Goal: Information Seeking & Learning: Check status

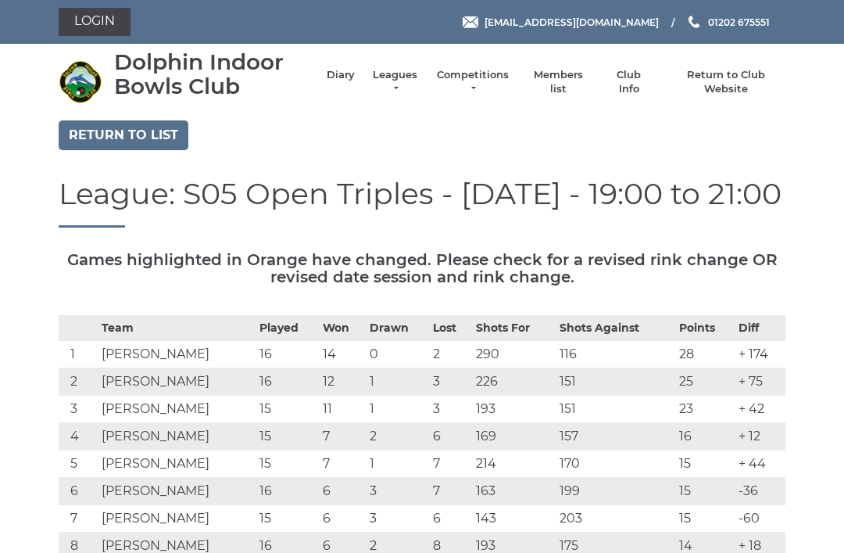
click at [113, 134] on link "Return to list" at bounding box center [124, 135] width 130 height 30
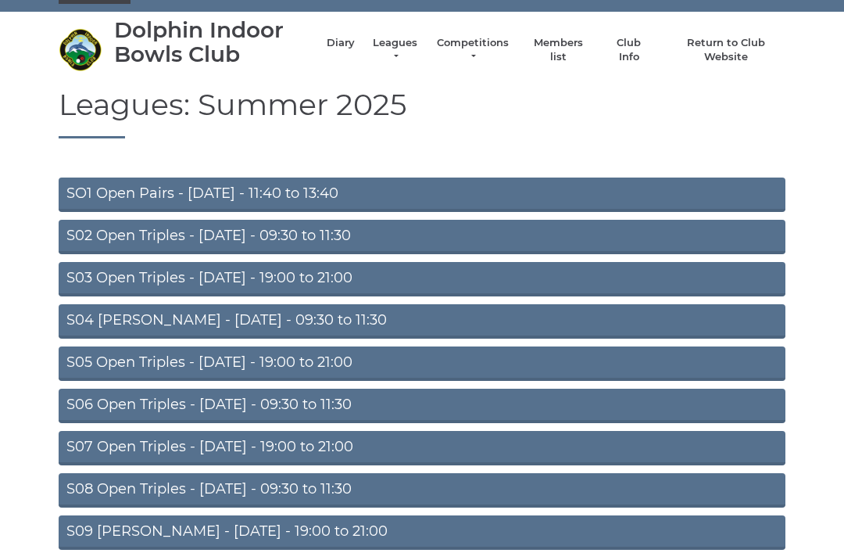
scroll to position [53, 0]
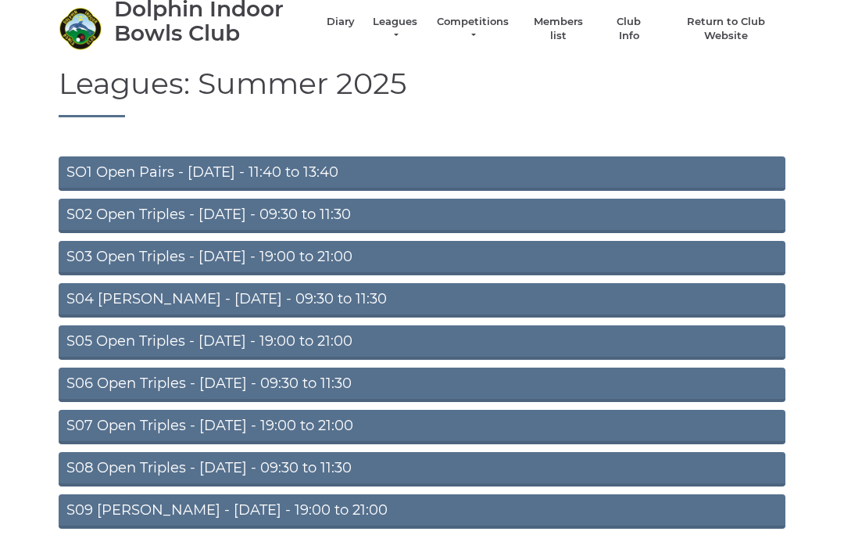
click at [267, 294] on link "S04 Aussie Pairs - Wednesday - 09:30 to 11:30" at bounding box center [422, 300] width 727 height 34
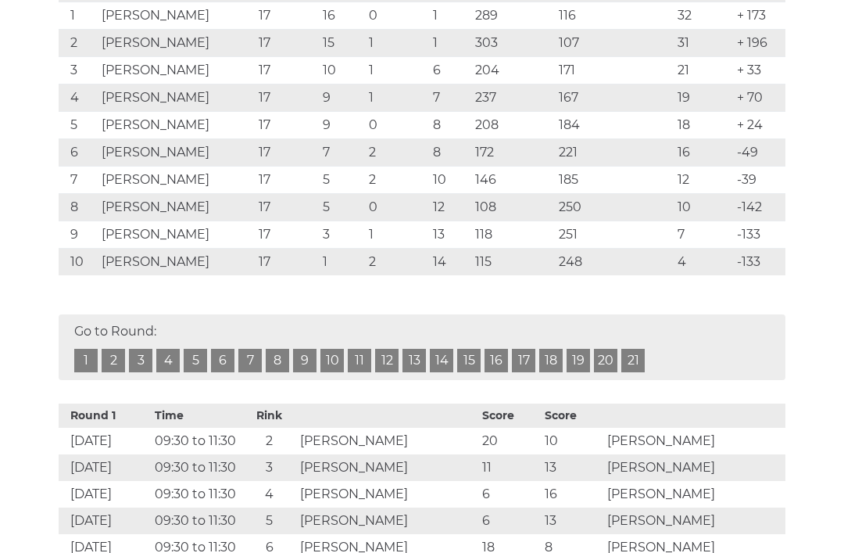
click at [521, 361] on link "17" at bounding box center [523, 360] width 23 height 23
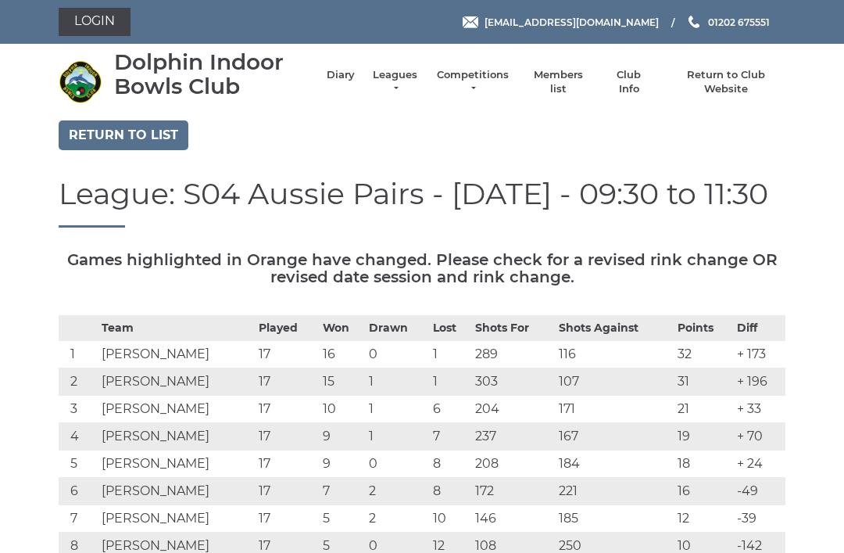
click at [123, 141] on link "Return to list" at bounding box center [124, 135] width 130 height 30
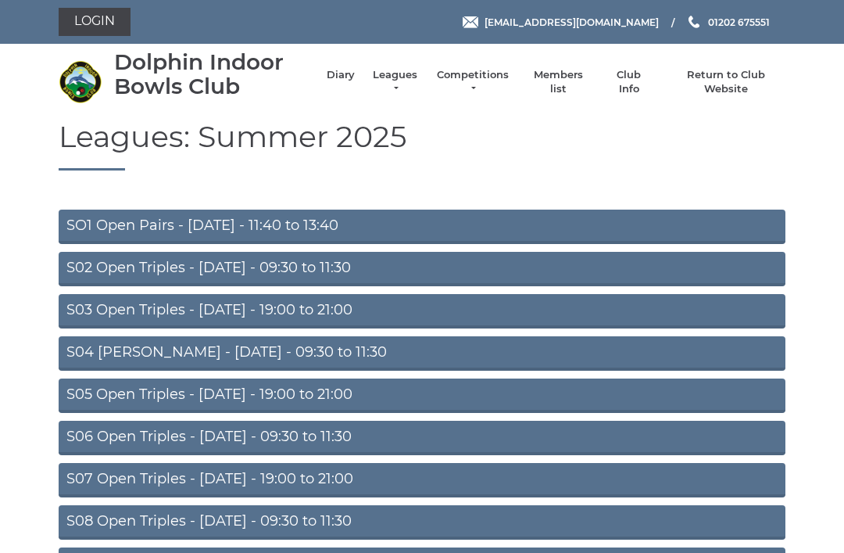
click at [261, 478] on link "S07 Open Triples - Thursday - 19:00 to 21:00" at bounding box center [422, 480] width 727 height 34
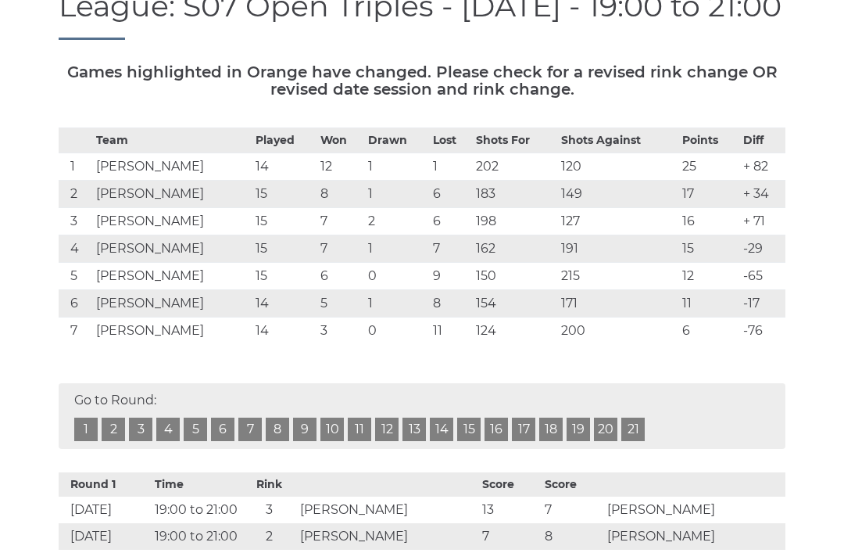
scroll to position [188, 0]
click at [325, 425] on link "10" at bounding box center [332, 428] width 23 height 23
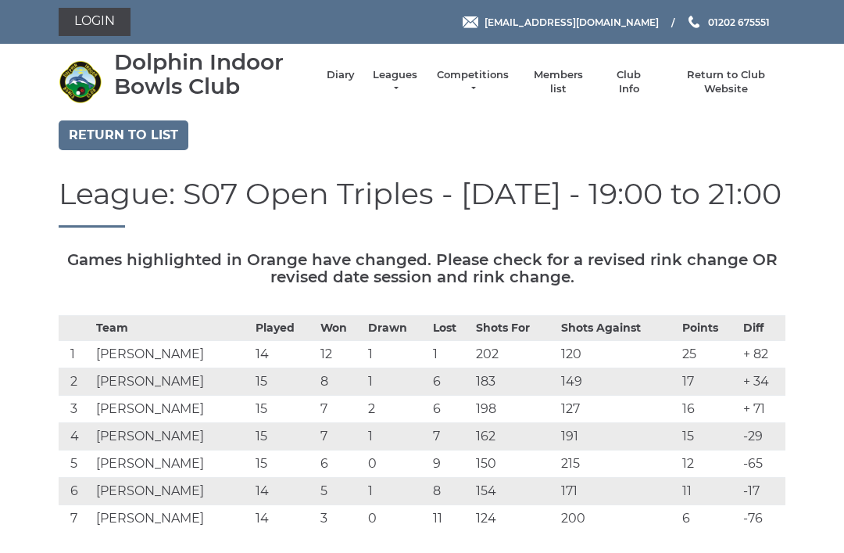
click at [346, 77] on link "Diary" at bounding box center [341, 75] width 28 height 14
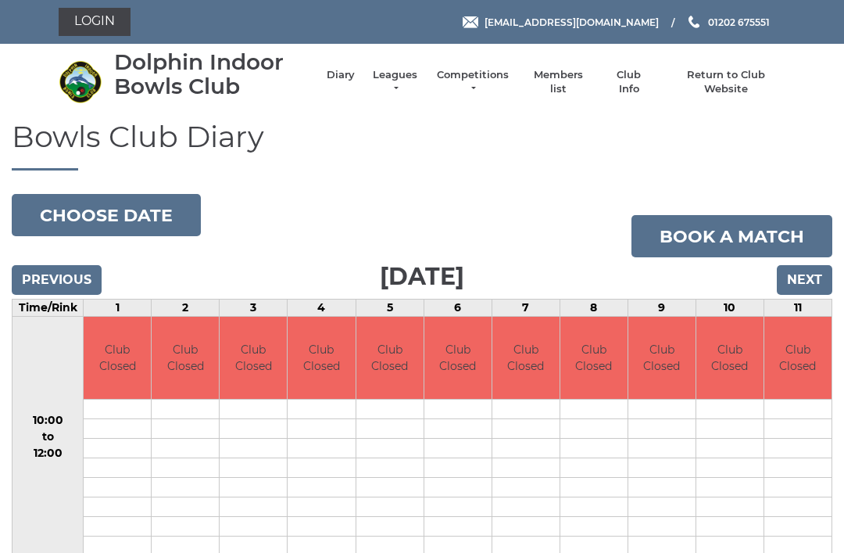
click at [794, 279] on input "Next" at bounding box center [805, 280] width 56 height 30
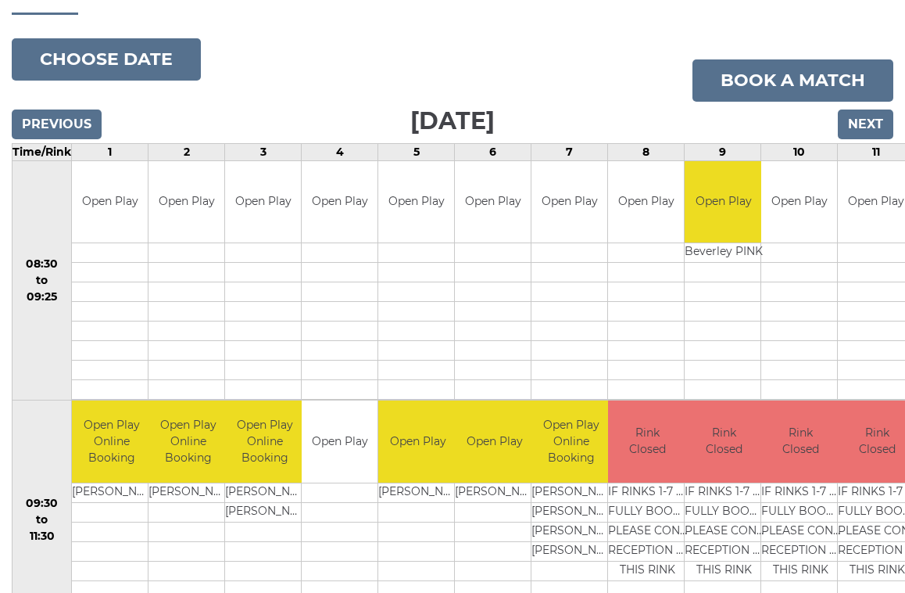
scroll to position [159, 0]
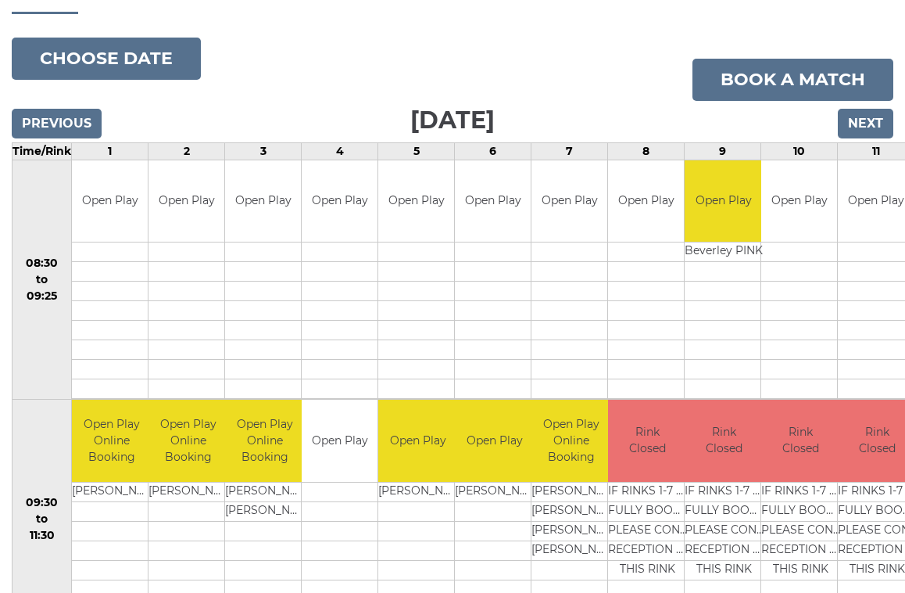
click at [854, 122] on input "Next" at bounding box center [866, 124] width 56 height 30
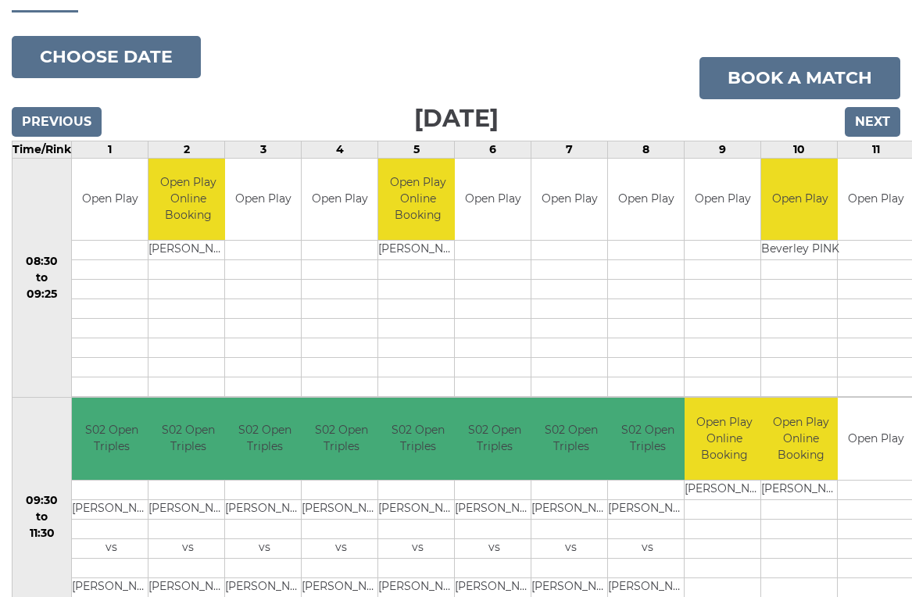
scroll to position [159, 0]
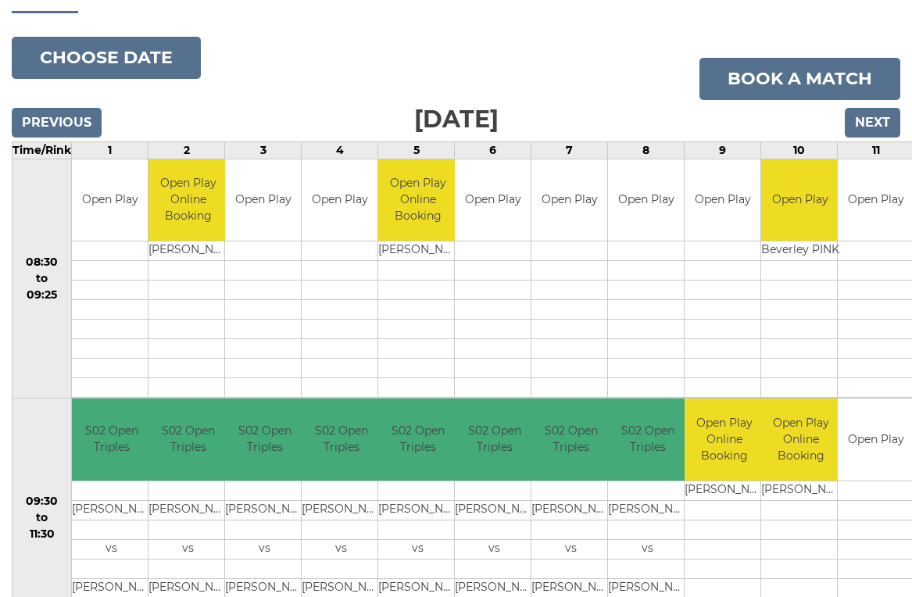
click at [862, 115] on input "Next" at bounding box center [873, 123] width 56 height 30
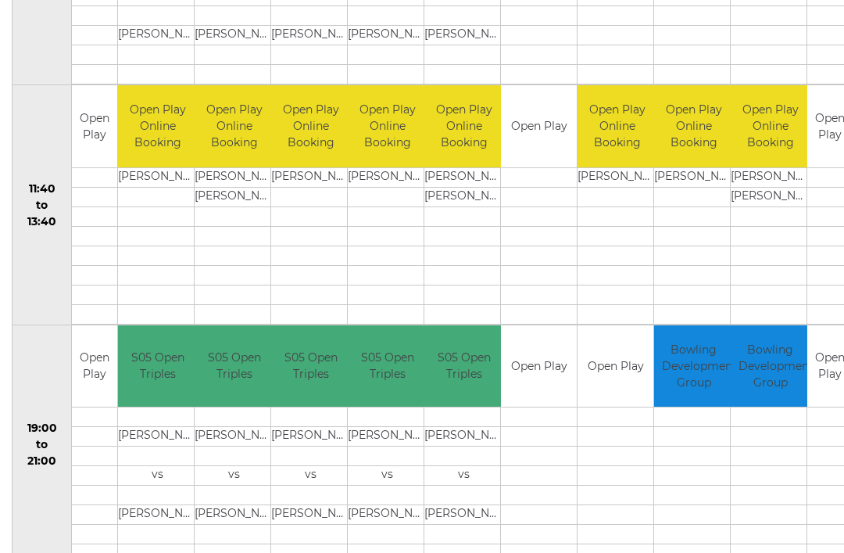
scroll to position [711, 0]
